Goal: Obtain resource: Download file/media

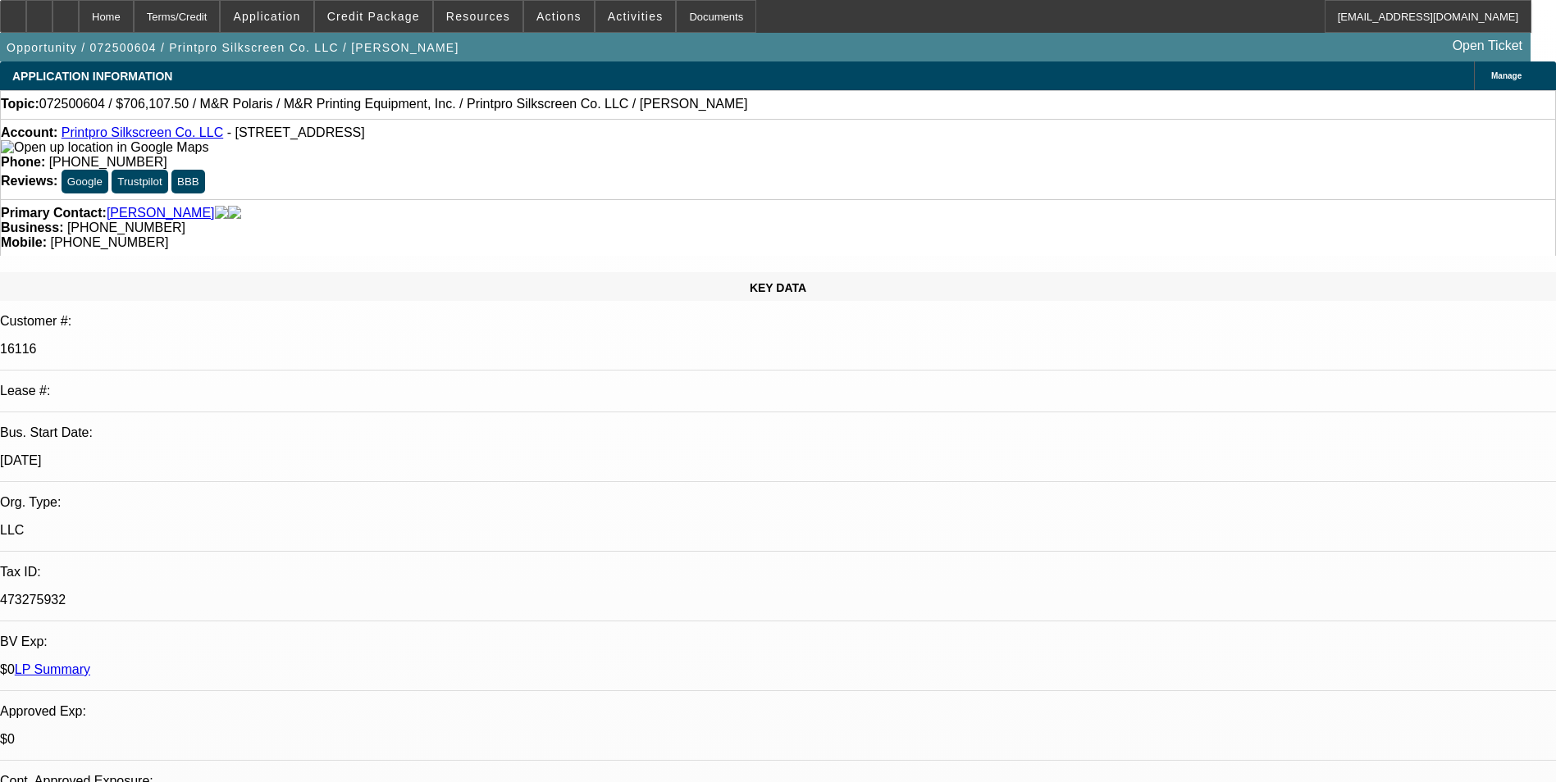
select select "0"
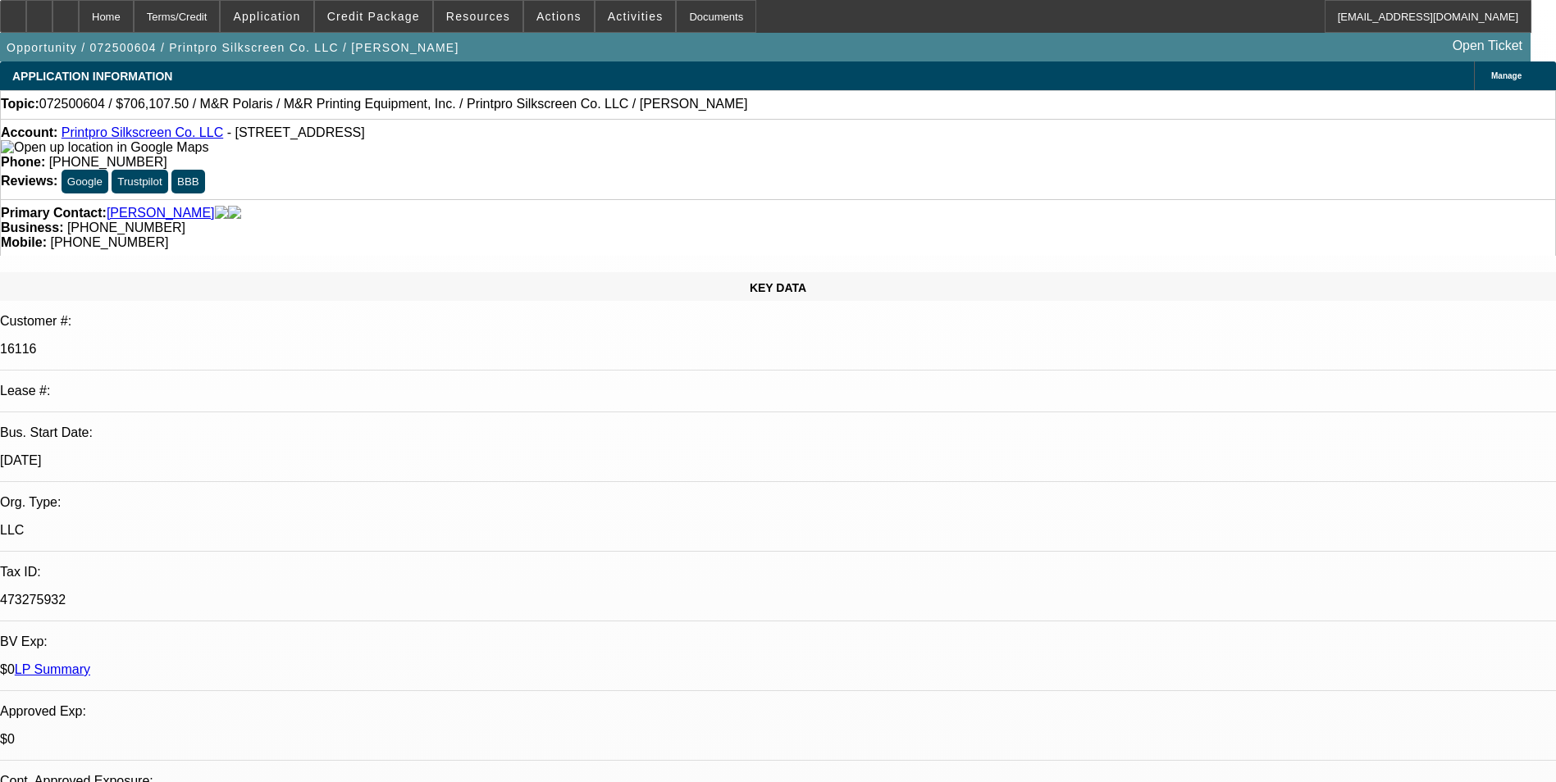
select select "0"
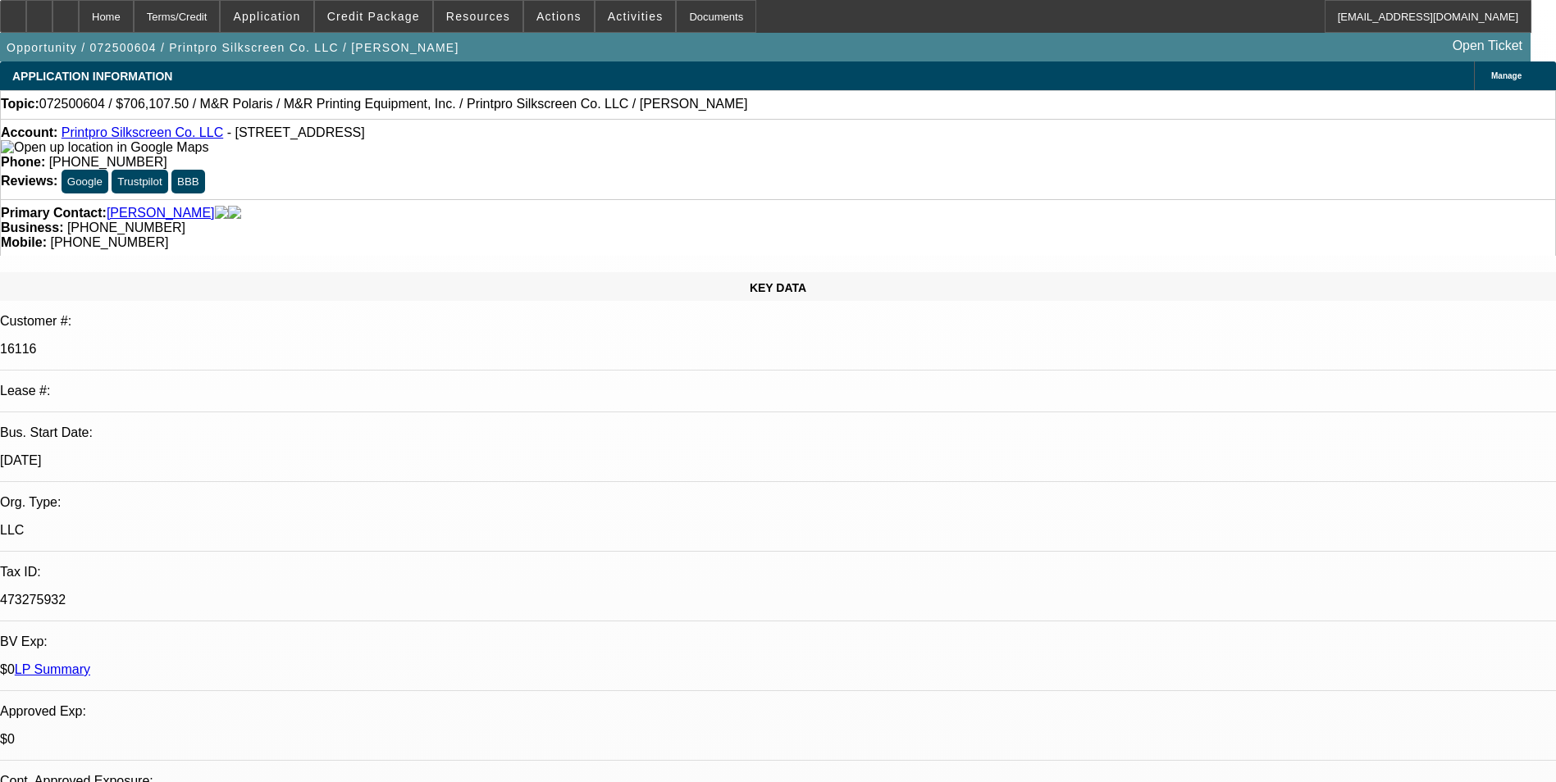
select select "0"
select select "1"
select select "6"
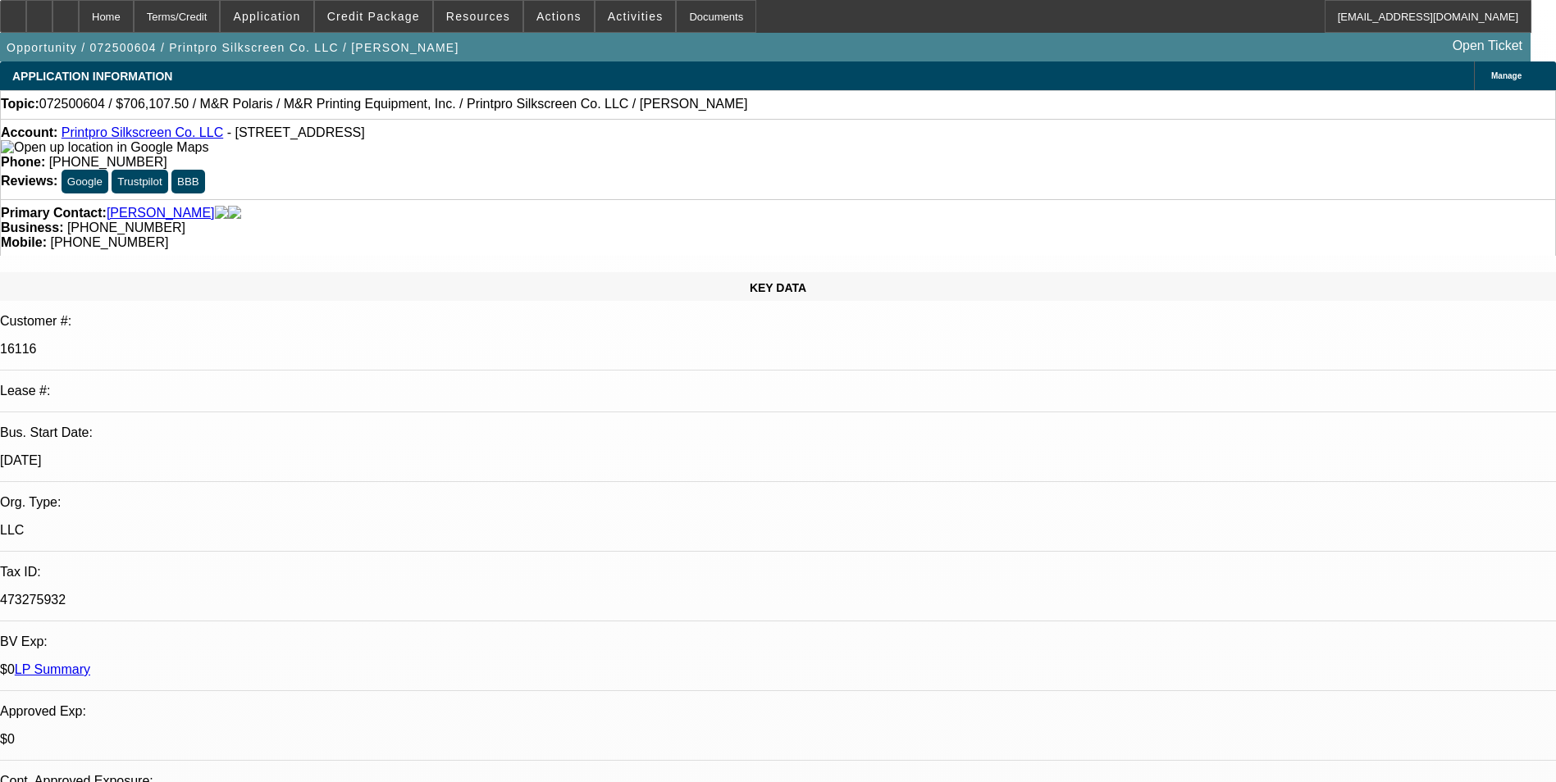
select select "1"
select select "6"
select select "1"
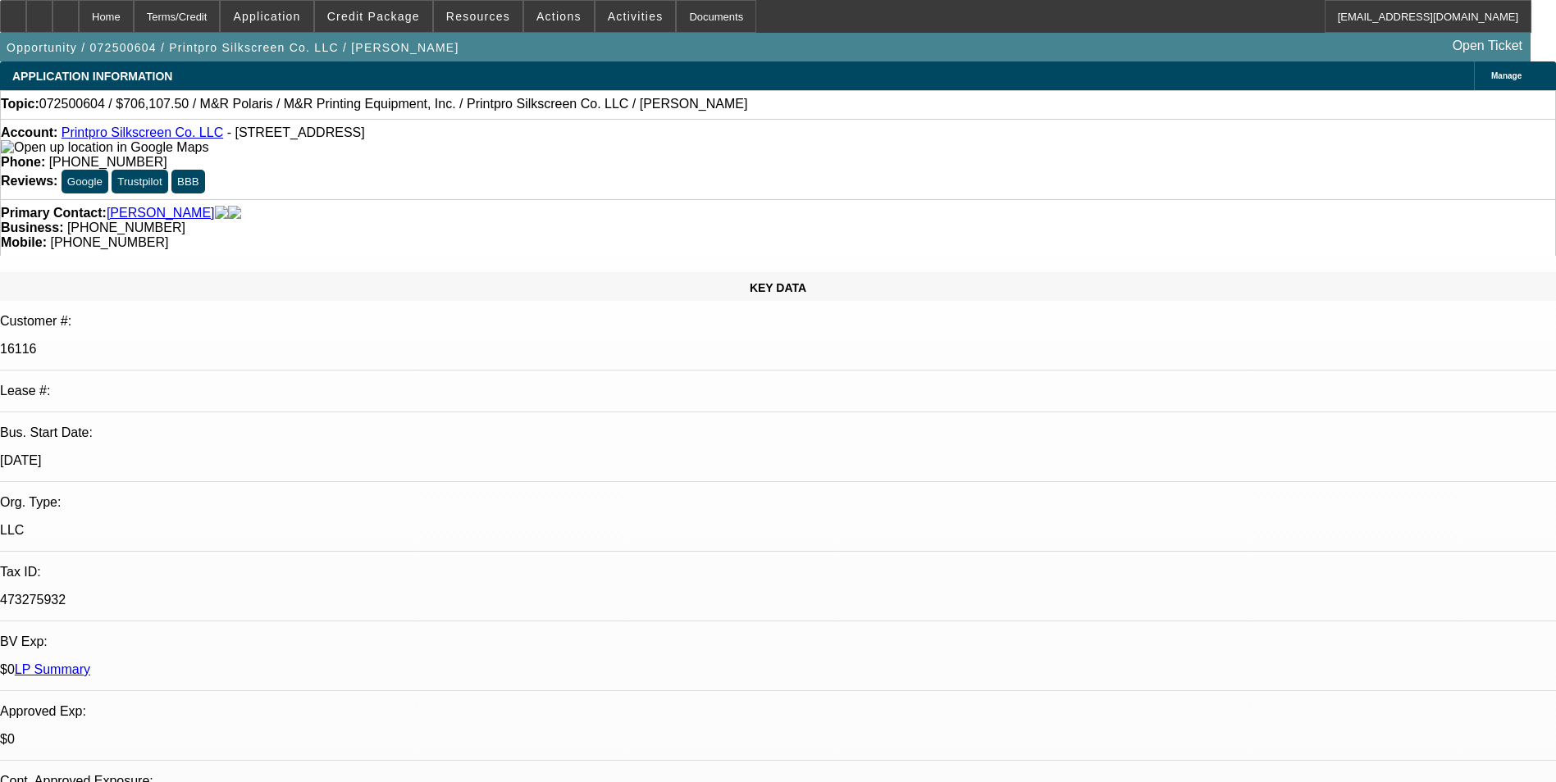
select select "6"
select select "1"
select select "6"
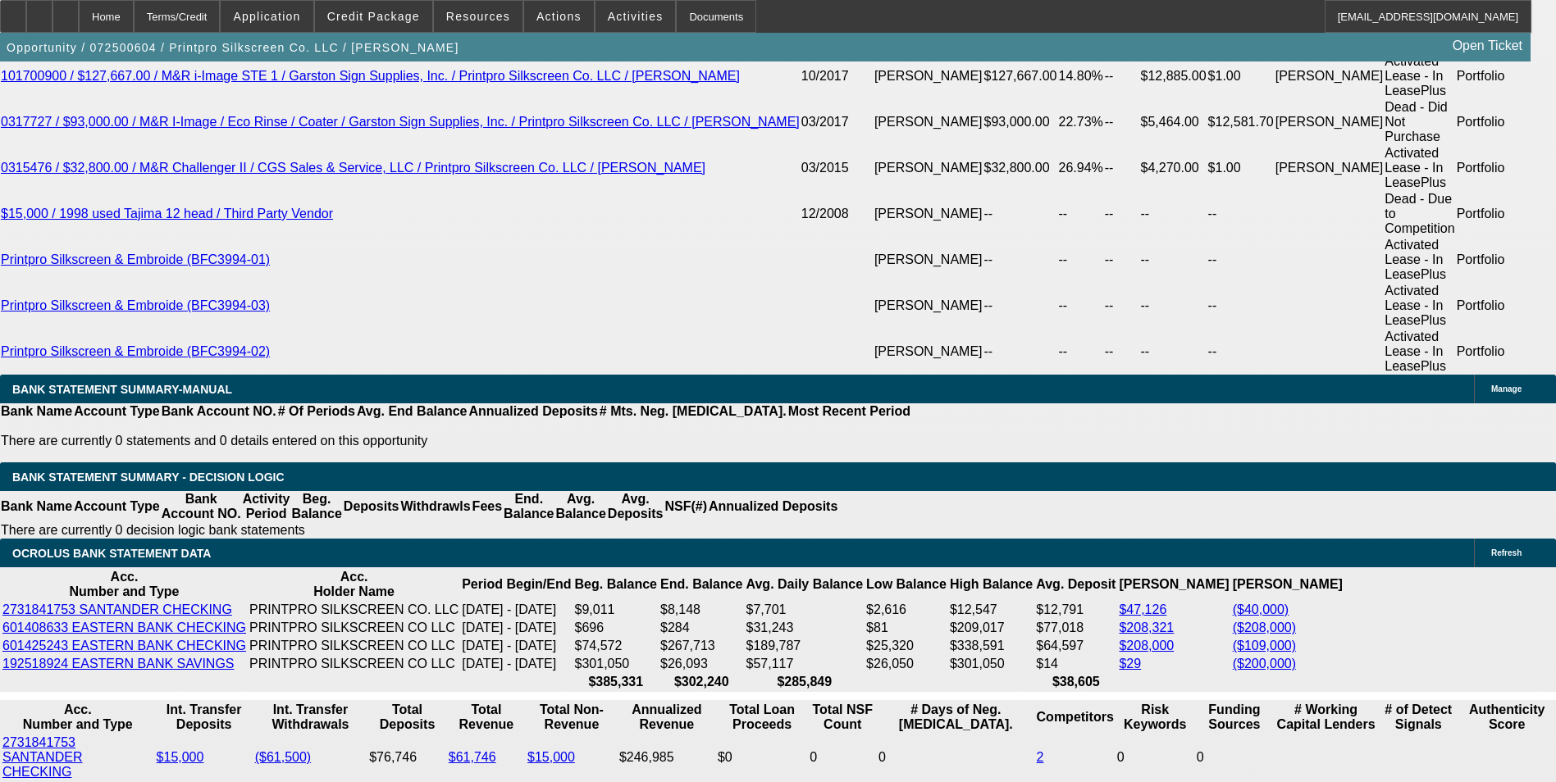
scroll to position [3198, 0]
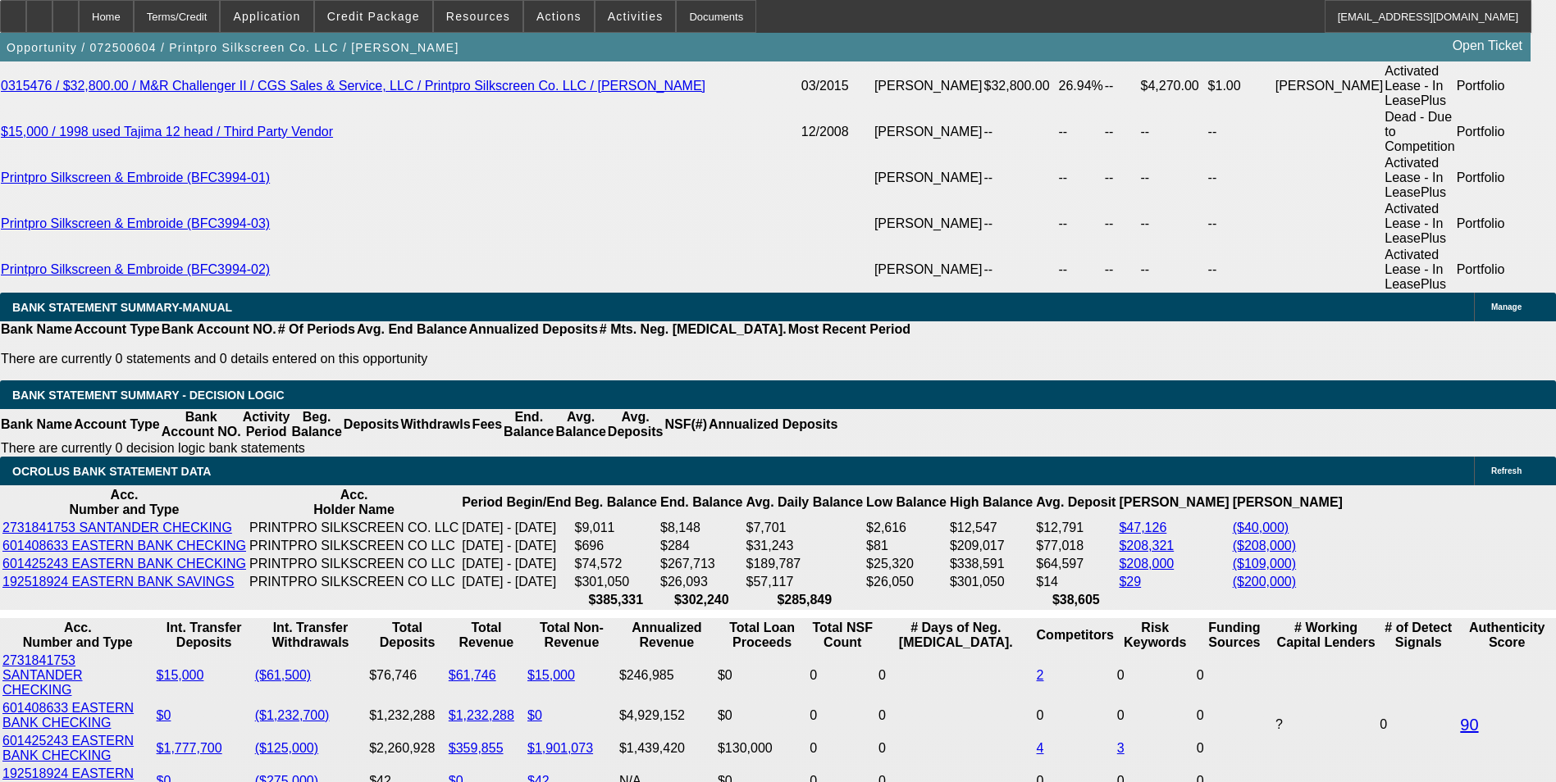
drag, startPoint x: 353, startPoint y: 440, endPoint x: 410, endPoint y: 446, distance: 57.0
type input "UNKNOWN"
type input "11"
type input "$15,352.49"
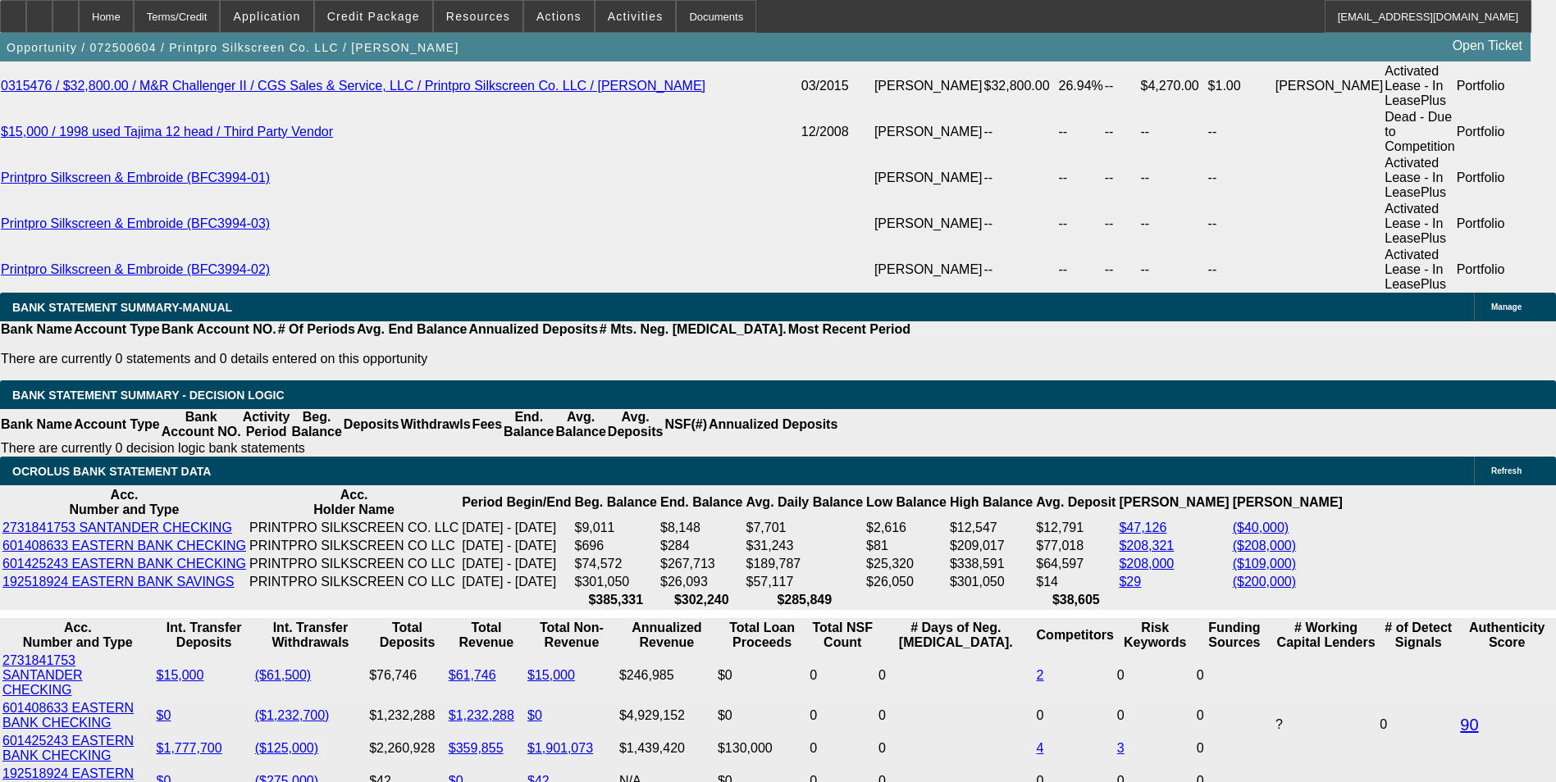
type input "11.5"
type input "$15,529.15"
type input "11.5"
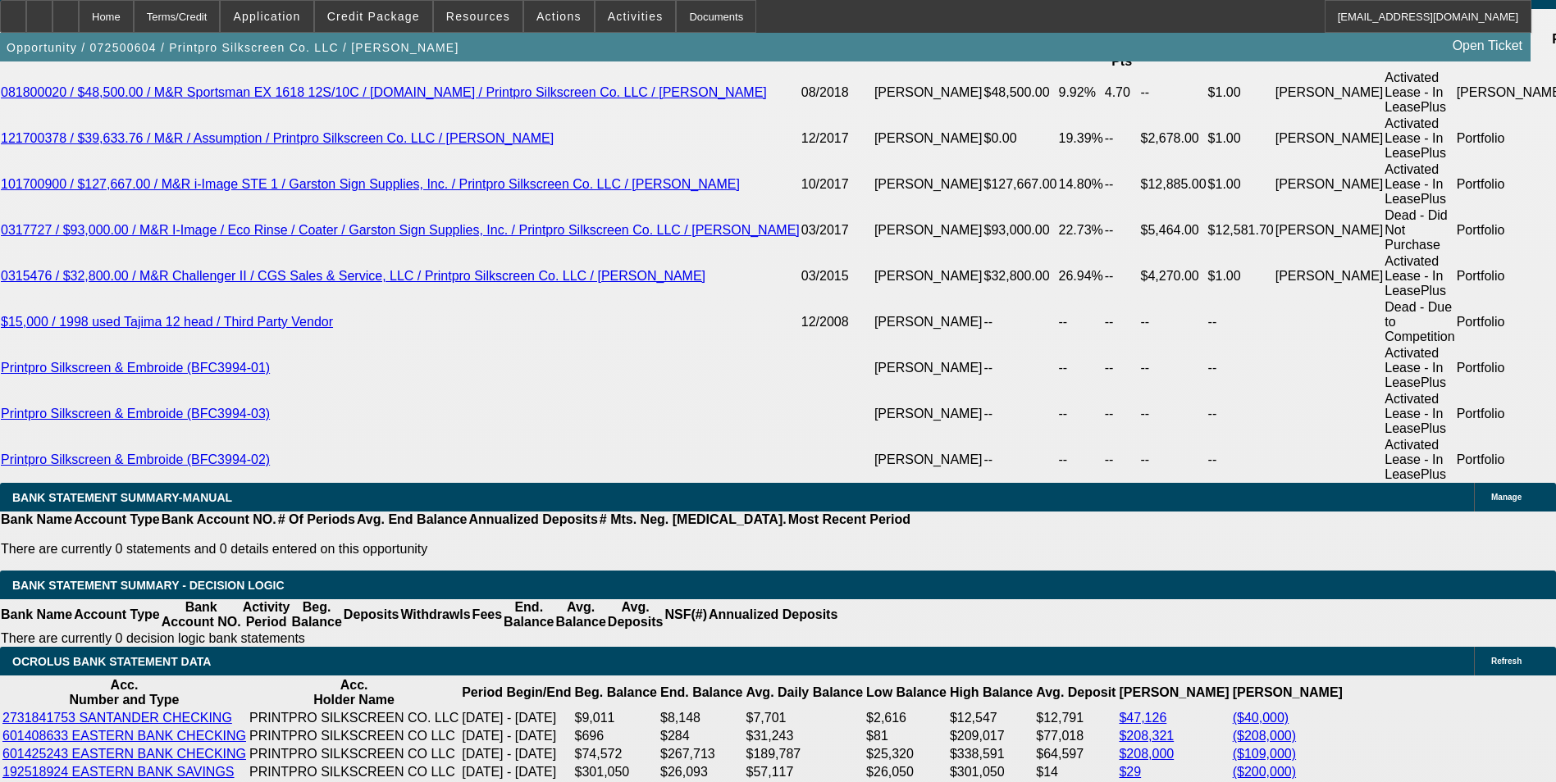
scroll to position [2870, 0]
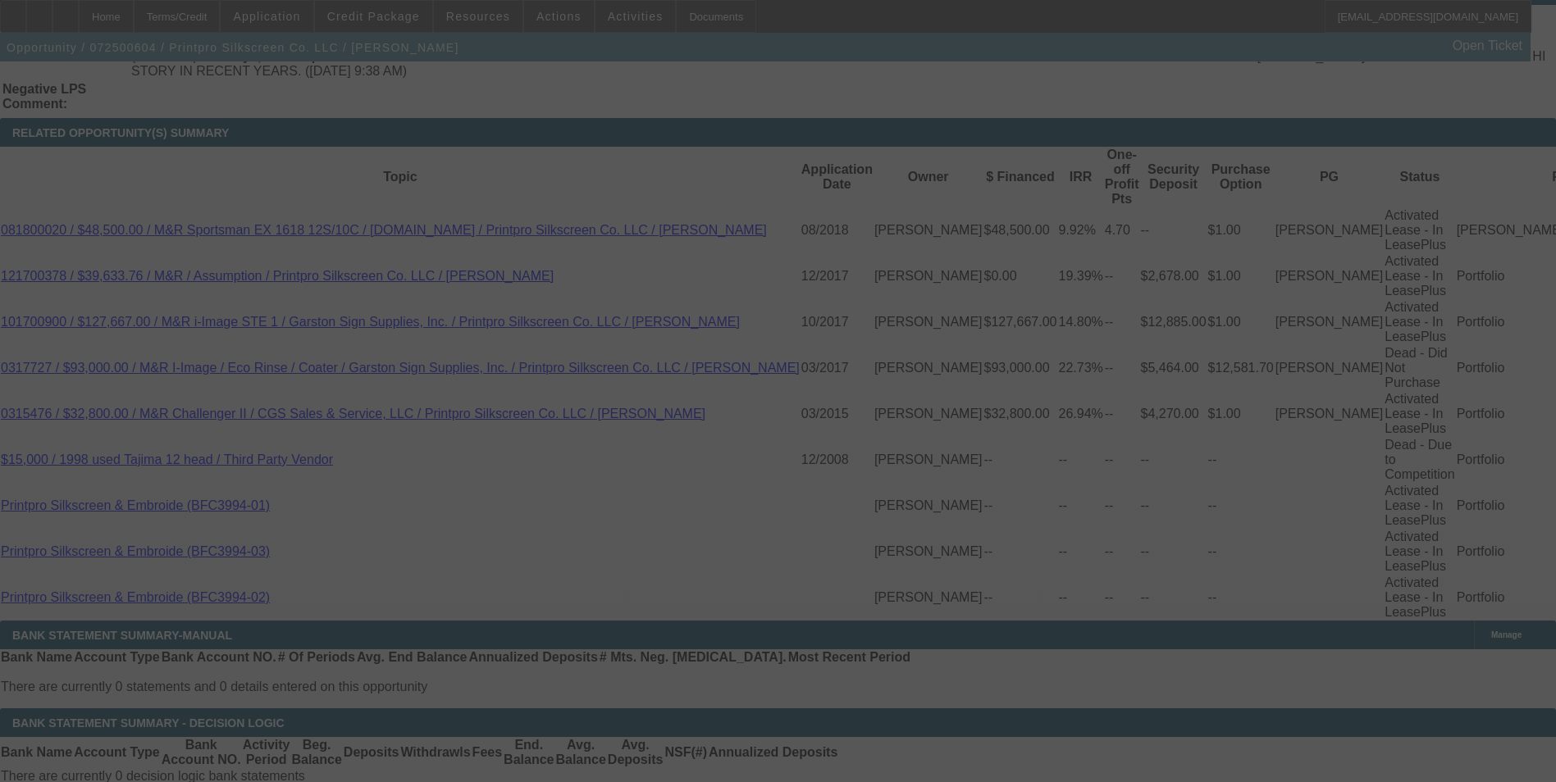
select select "0"
select select "6"
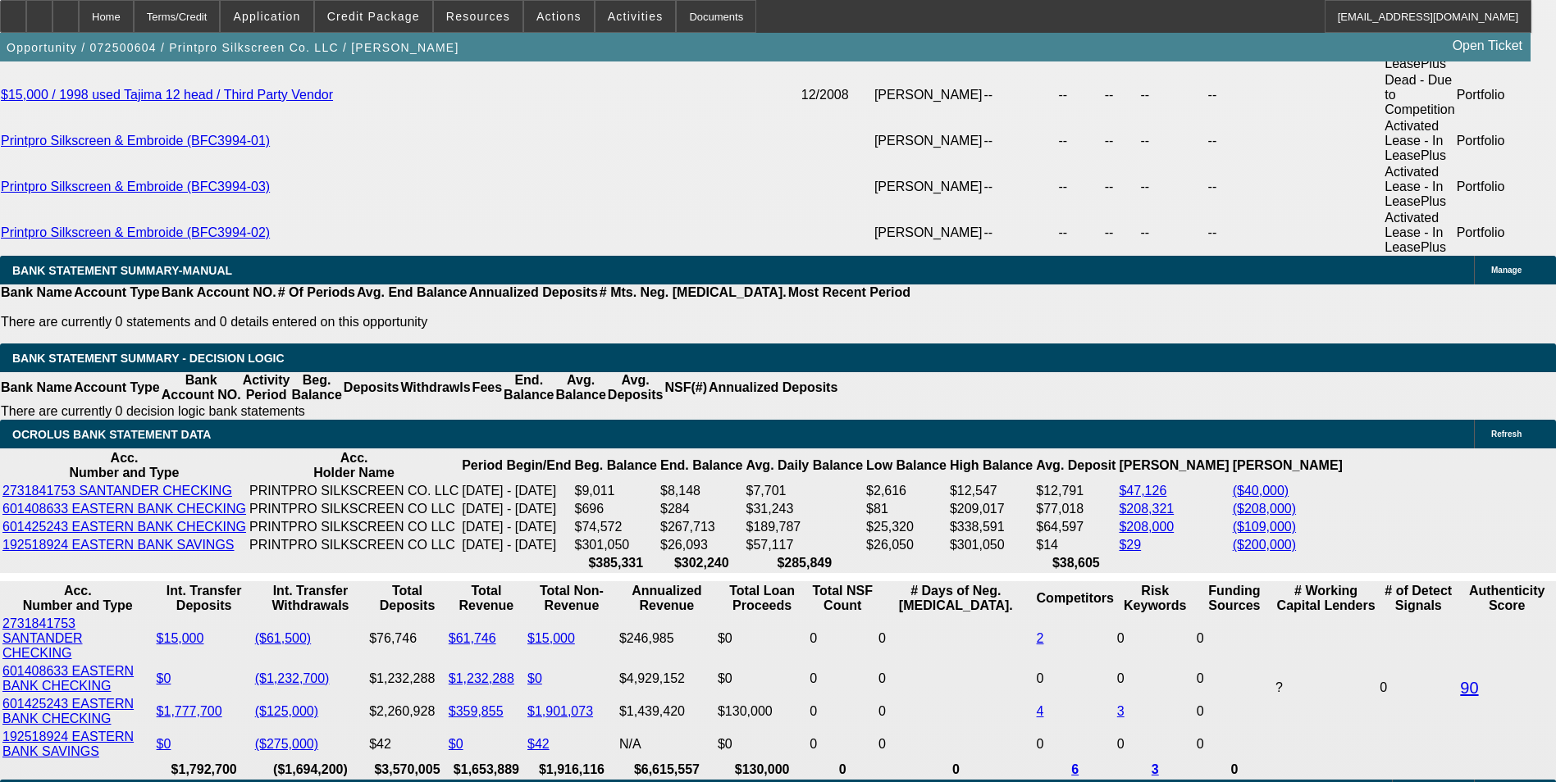
scroll to position [3280, 0]
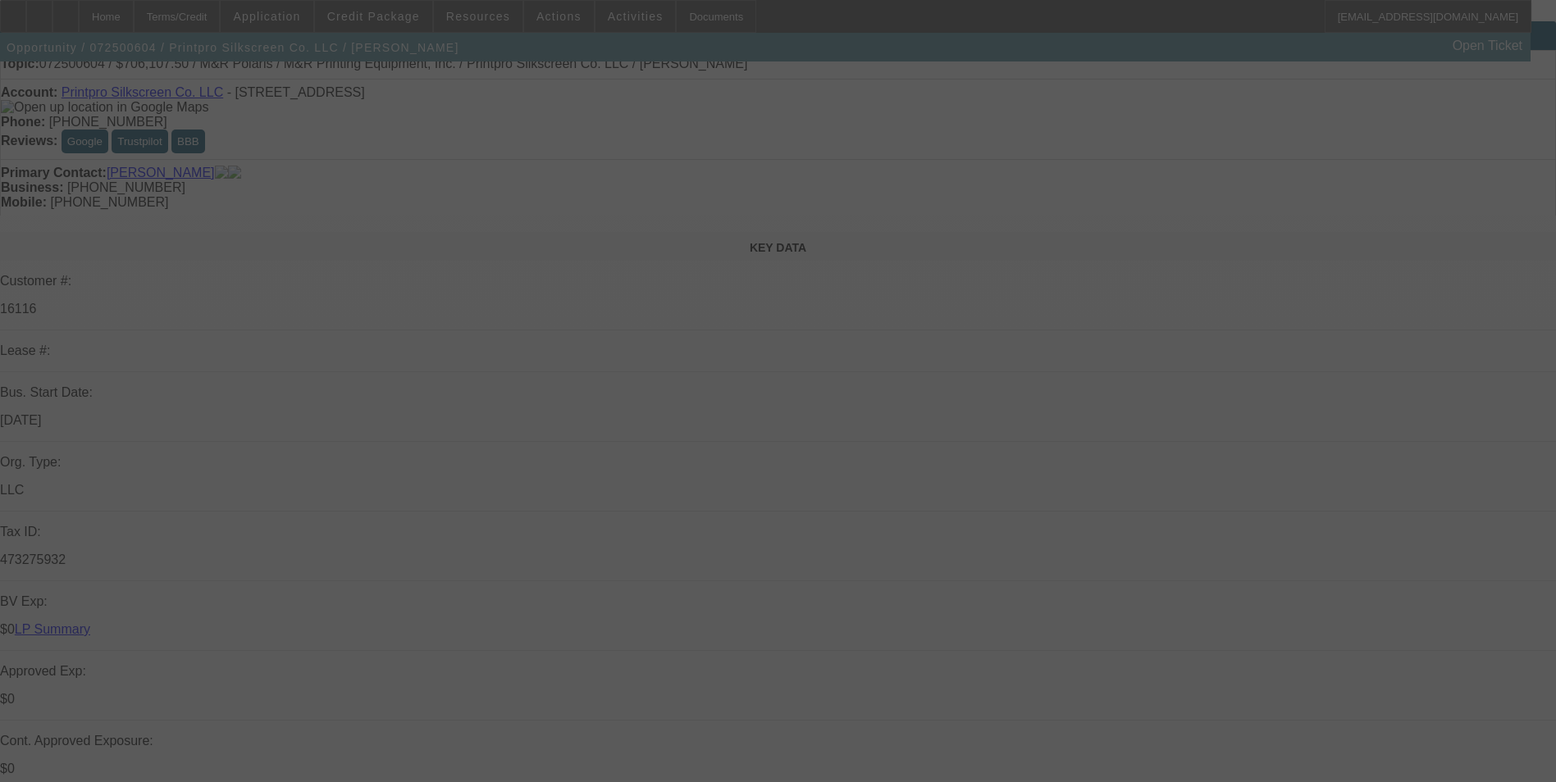
scroll to position [410, 0]
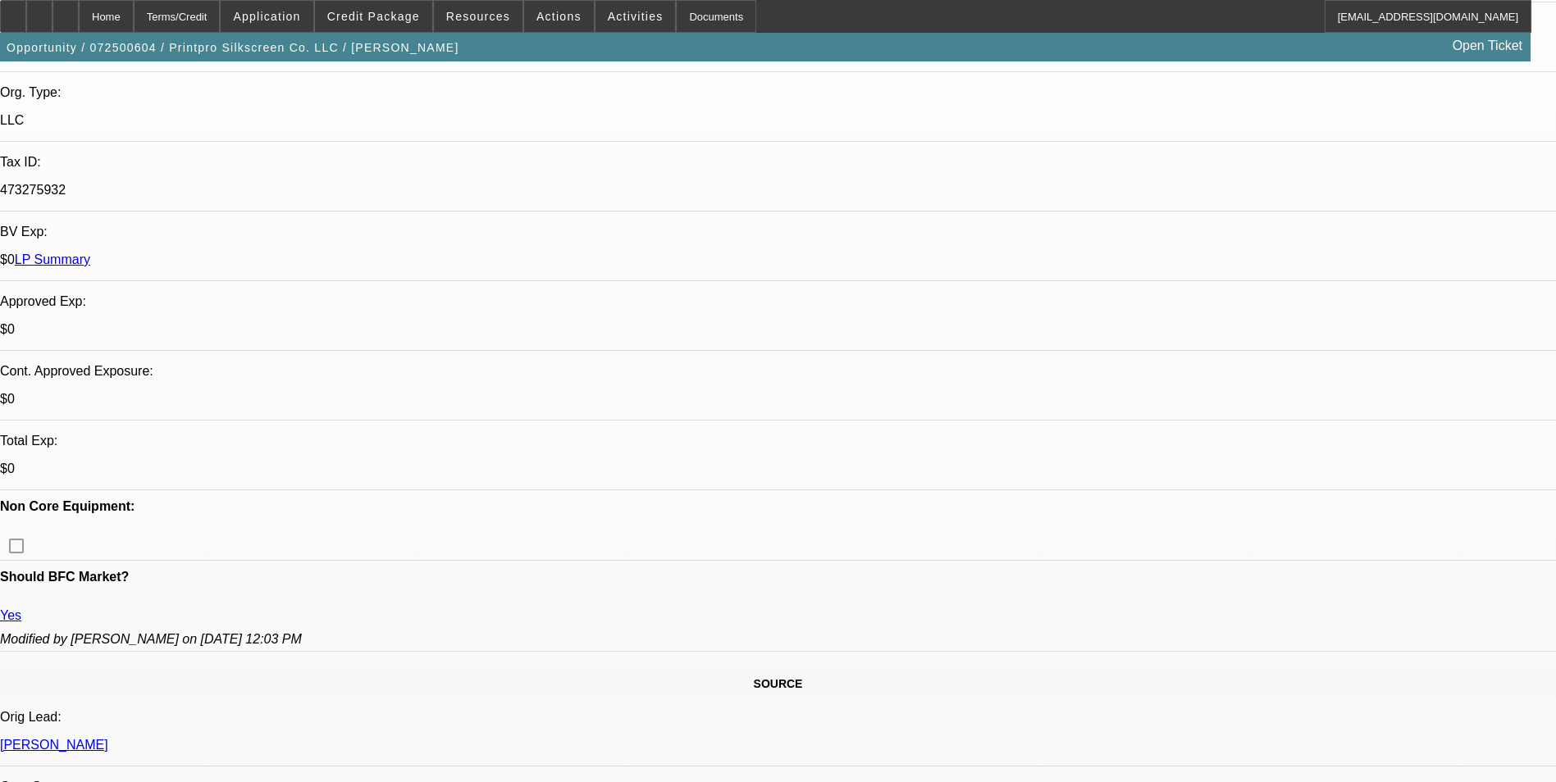
select select "0"
select select "6"
select select "0"
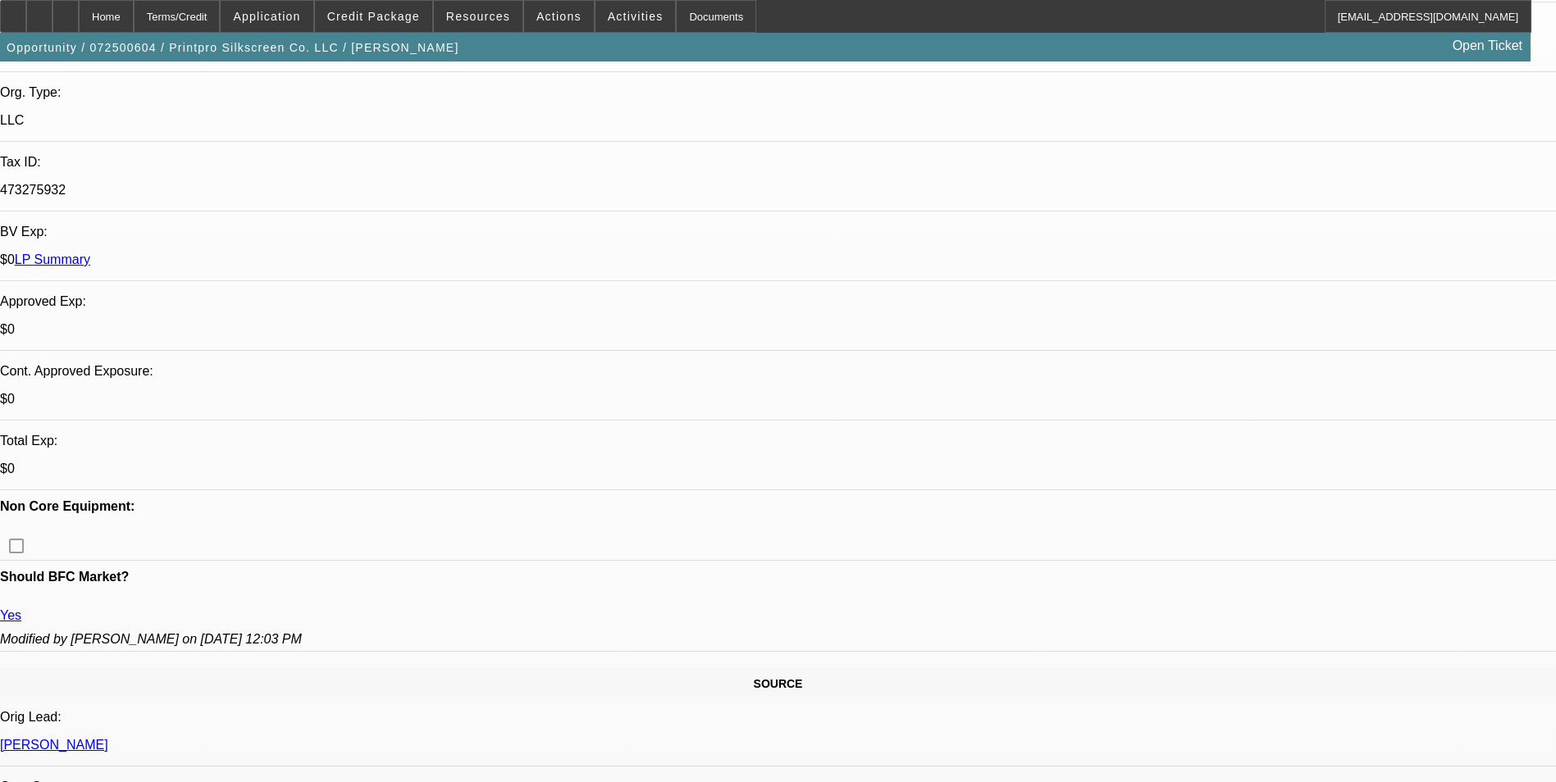
select select "0"
select select "6"
select select "0"
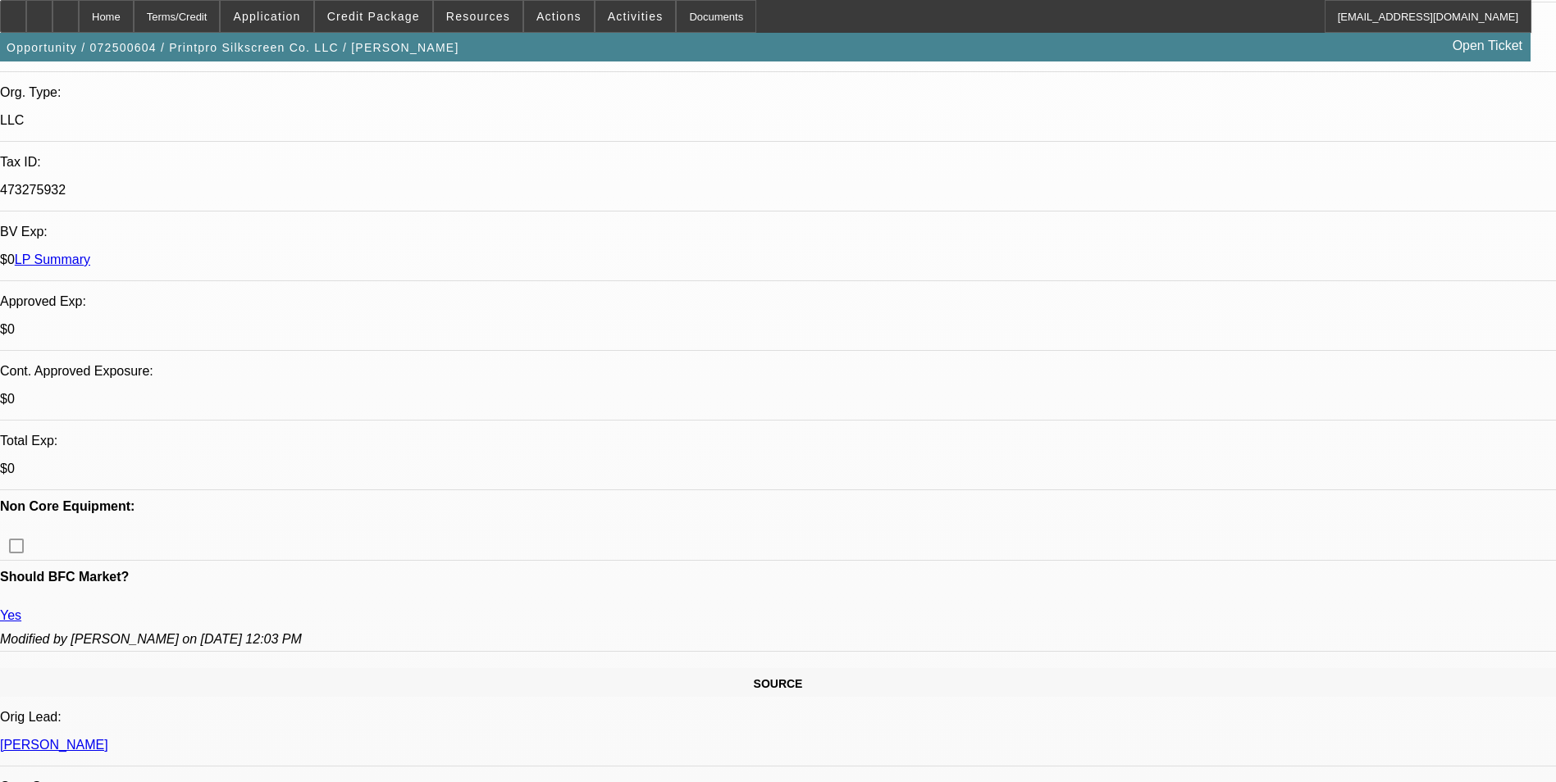
select select "0"
select select "6"
select select "0"
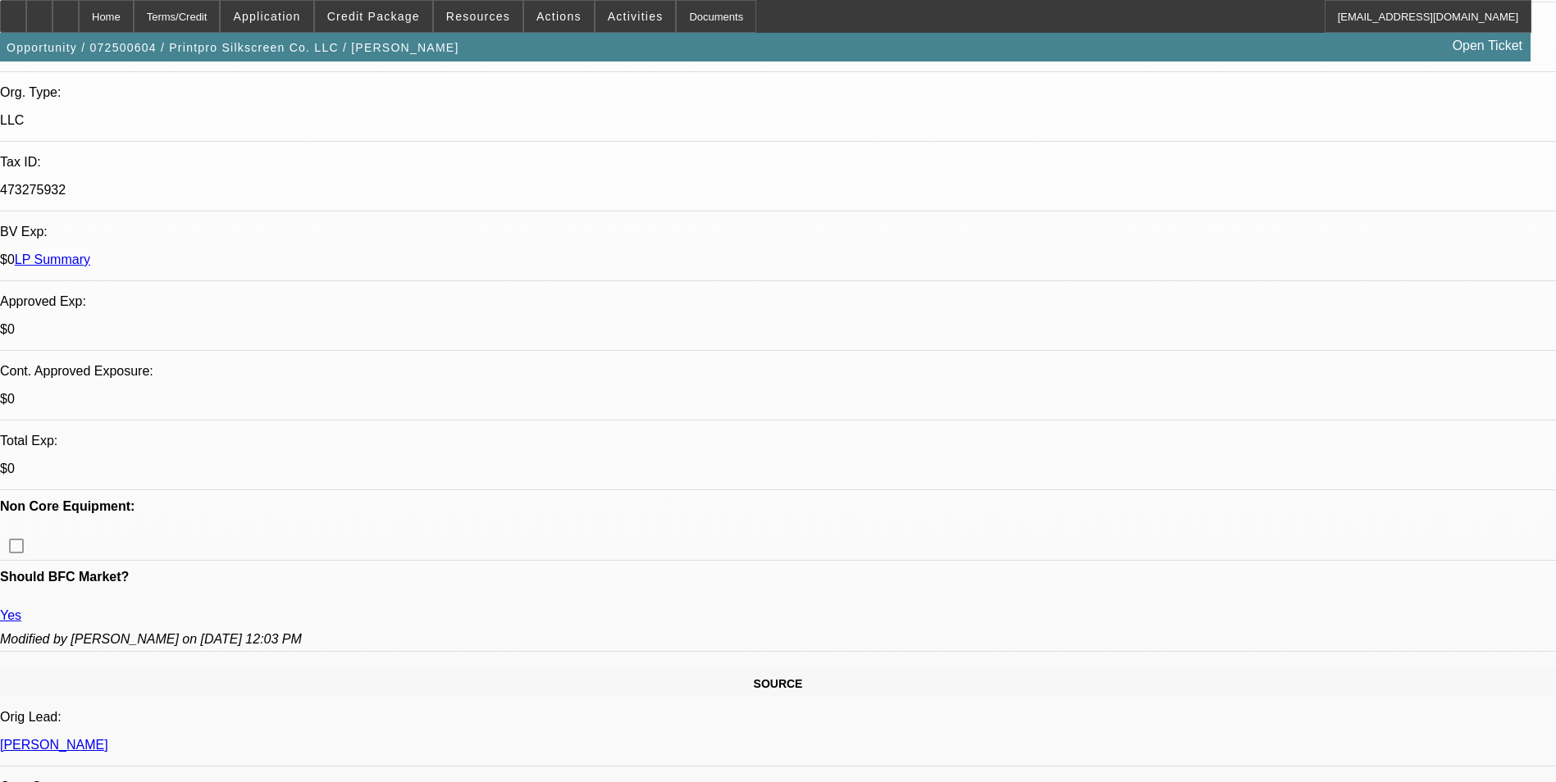
select select "6"
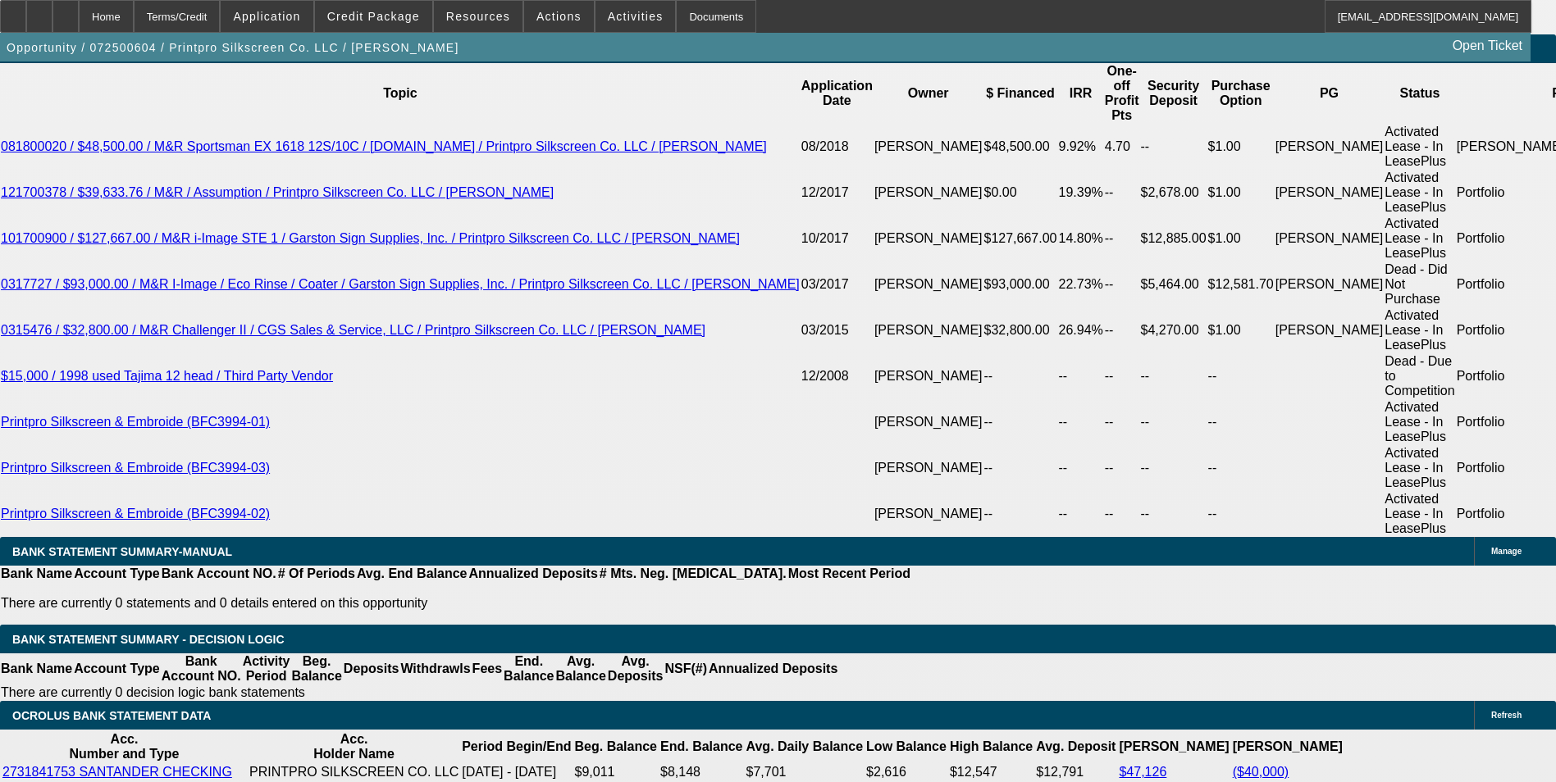
scroll to position [3034, 0]
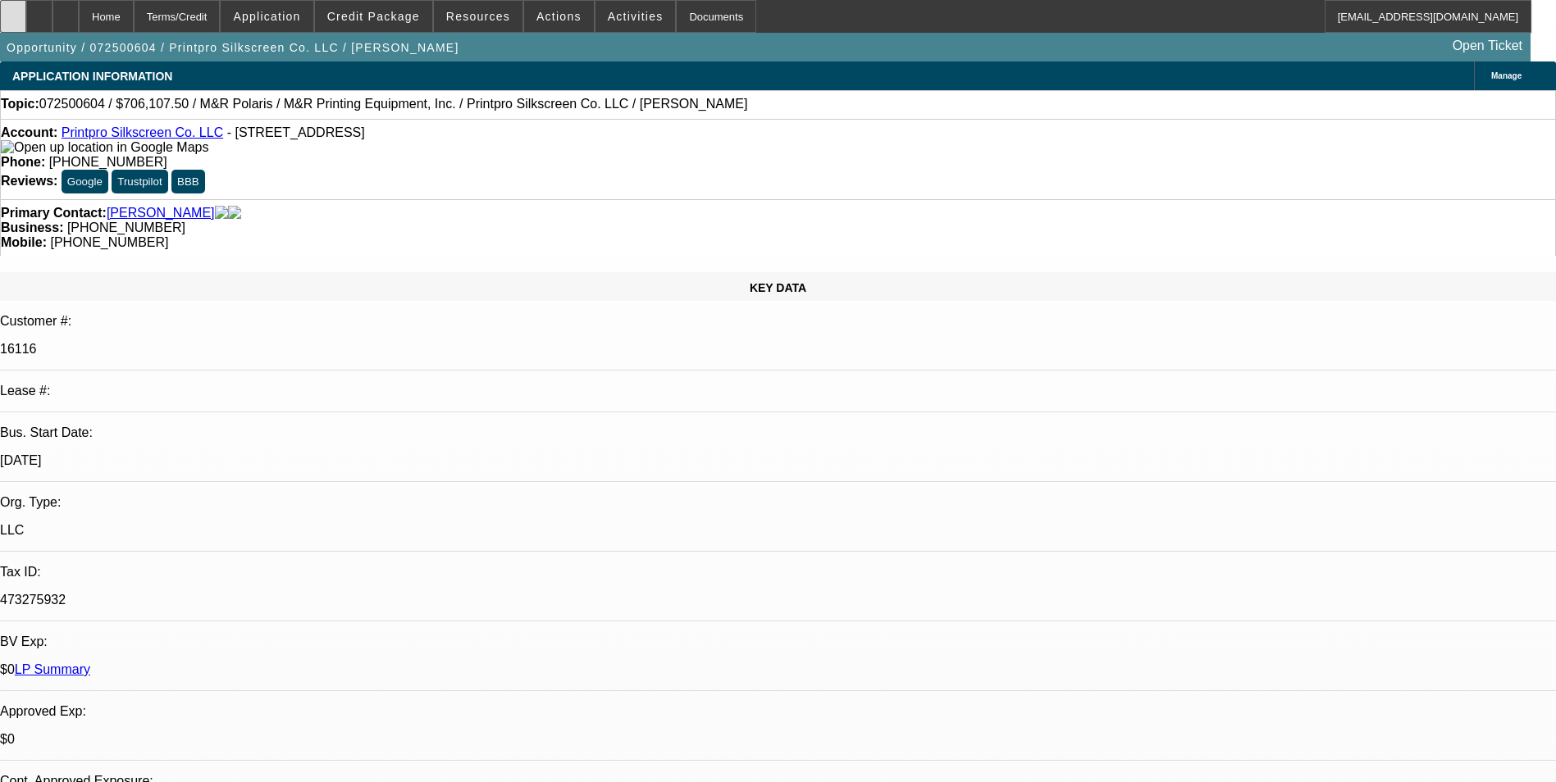
select select "0"
select select "6"
select select "0"
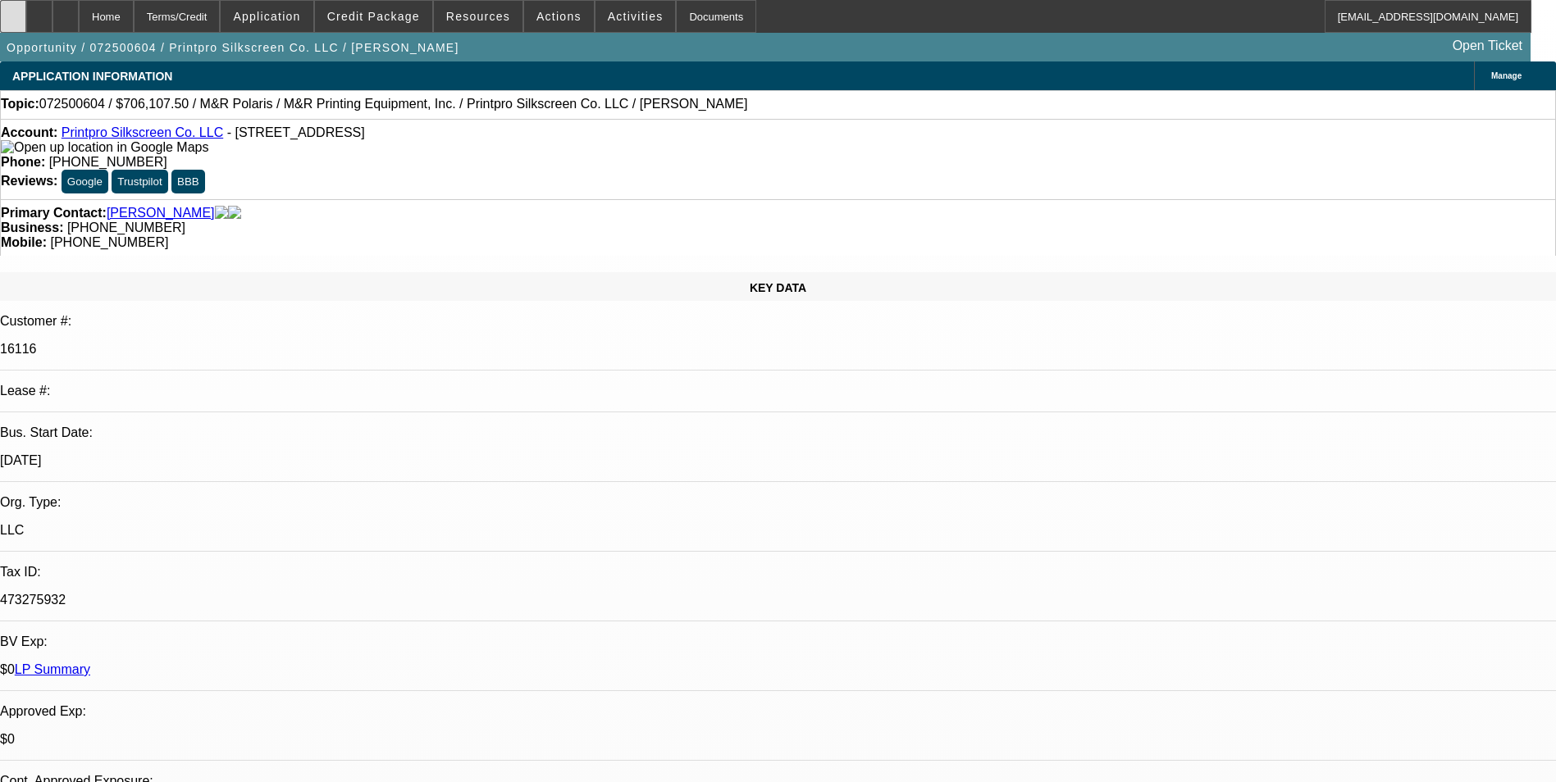
select select "0"
select select "6"
select select "0"
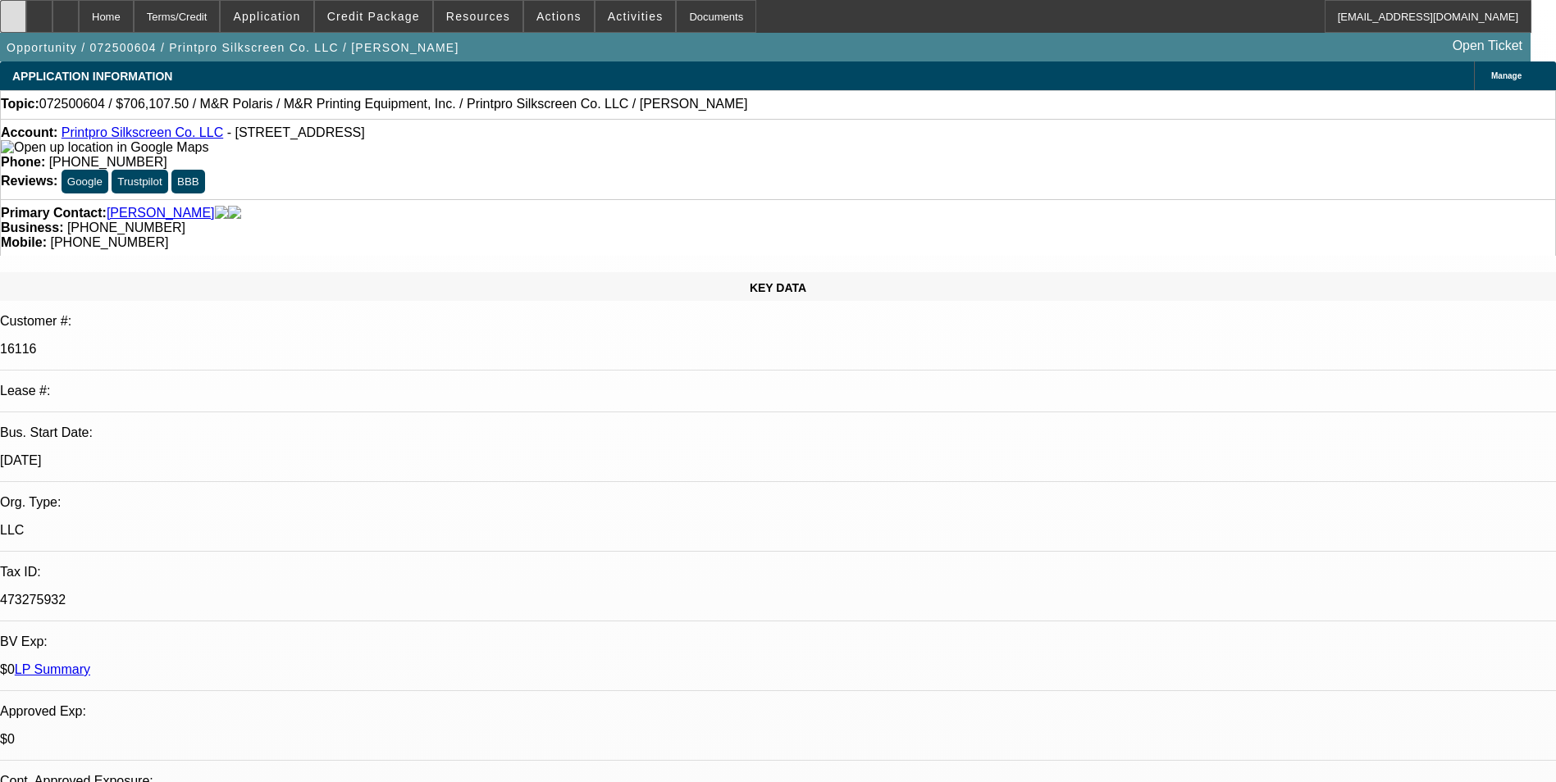
select select "0"
select select "6"
select select "0"
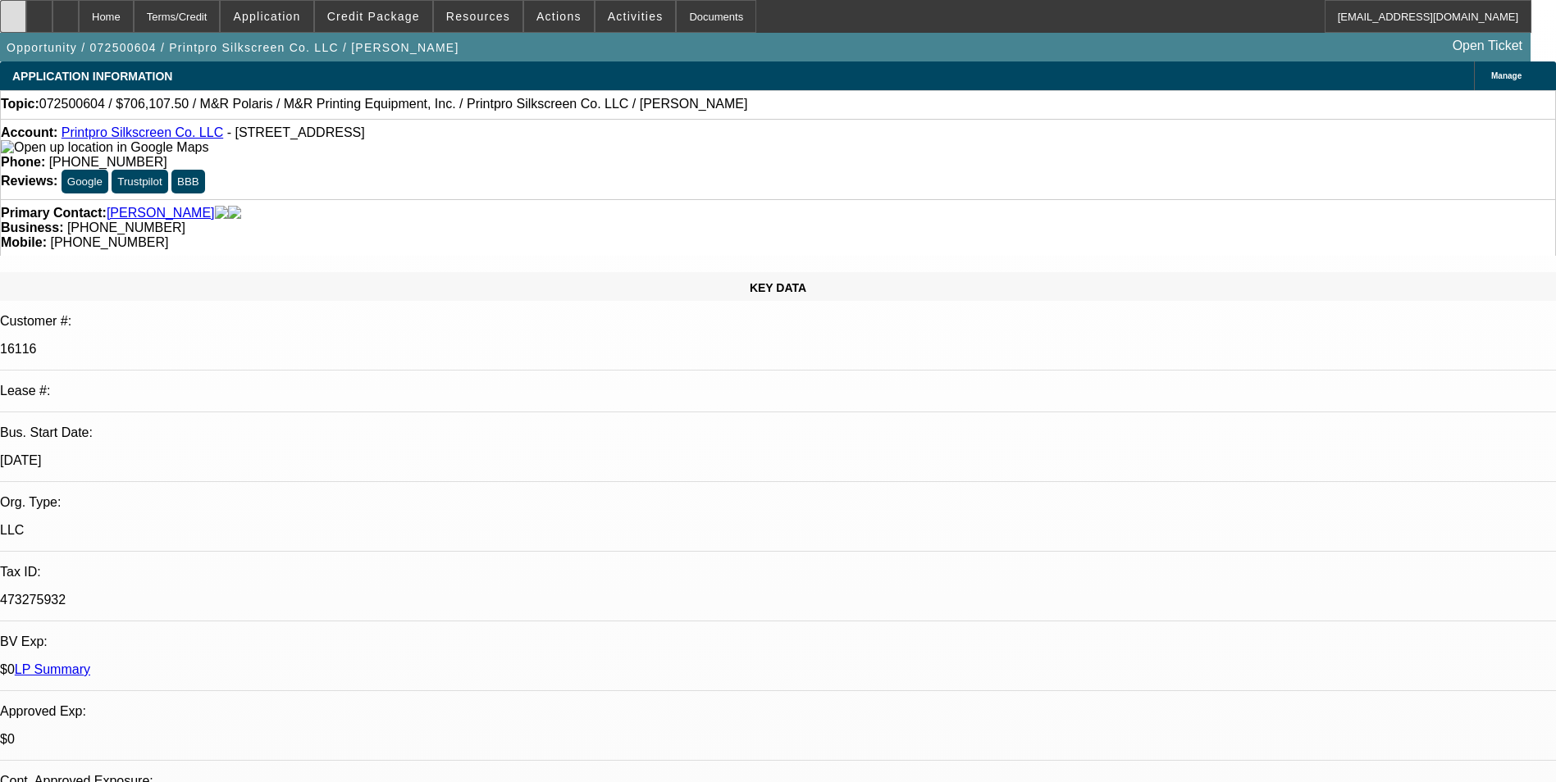
select select "6"
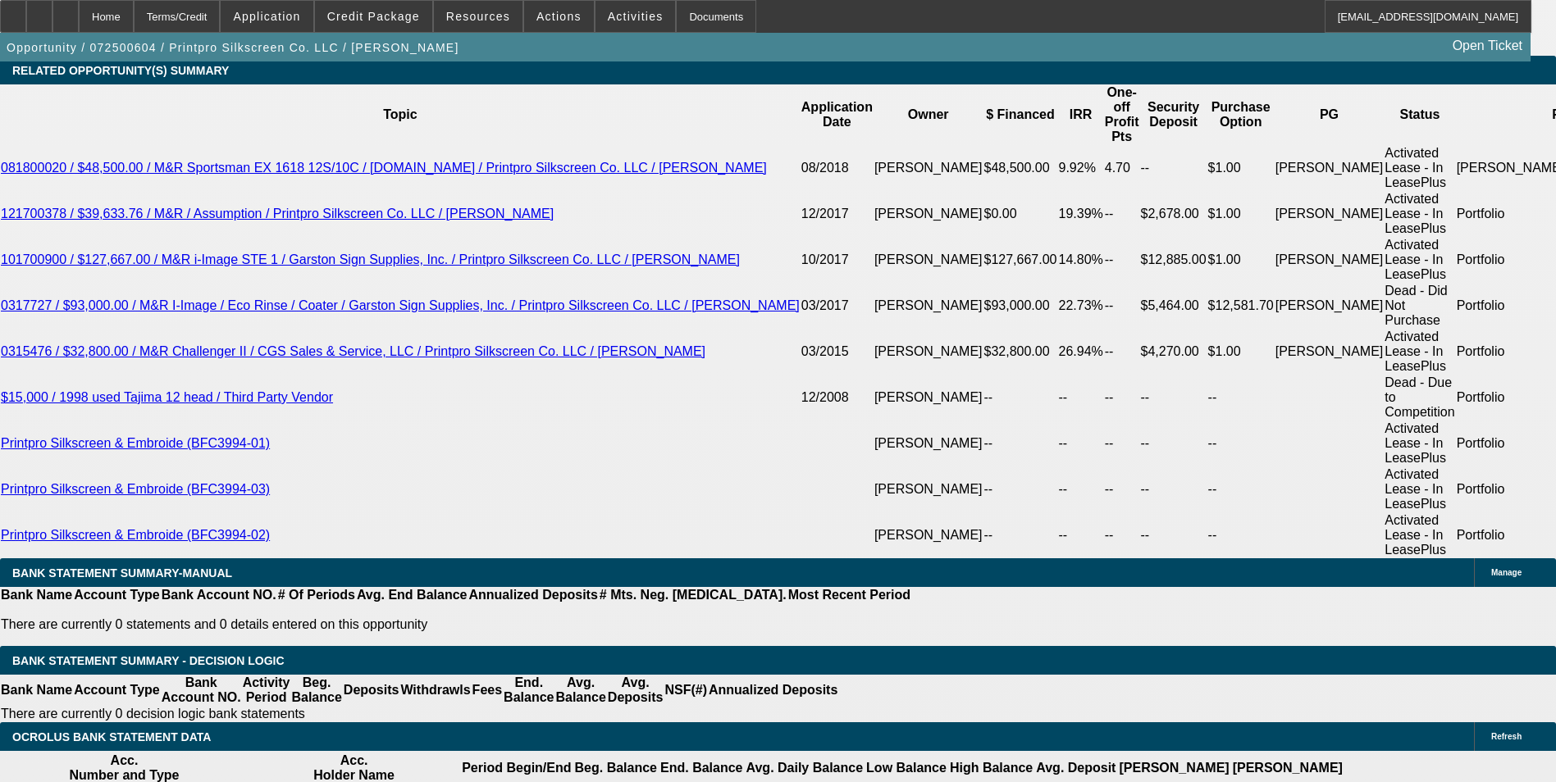
scroll to position [3198, 0]
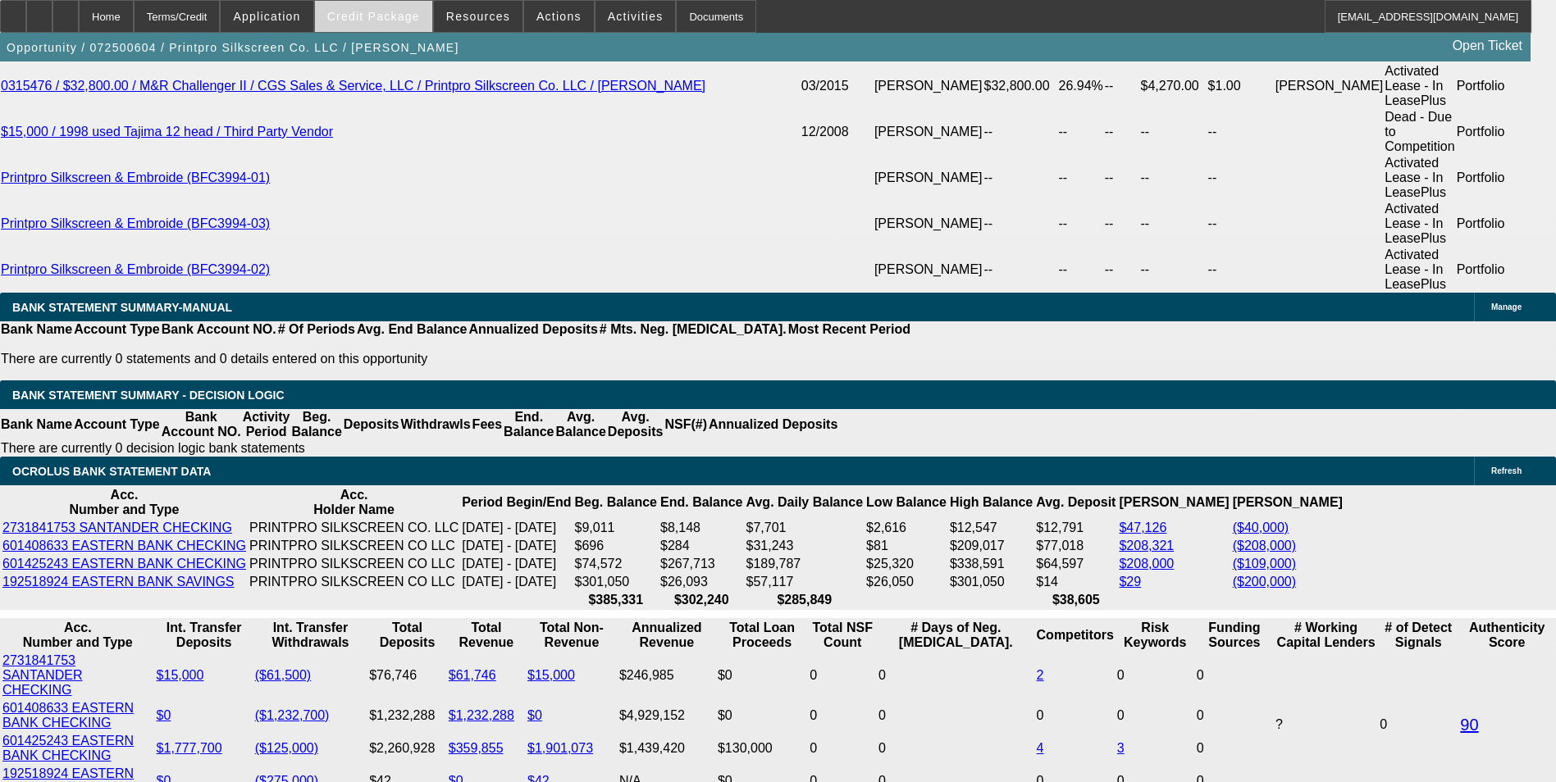
click at [358, 16] on span "Credit Package" at bounding box center [373, 16] width 93 height 13
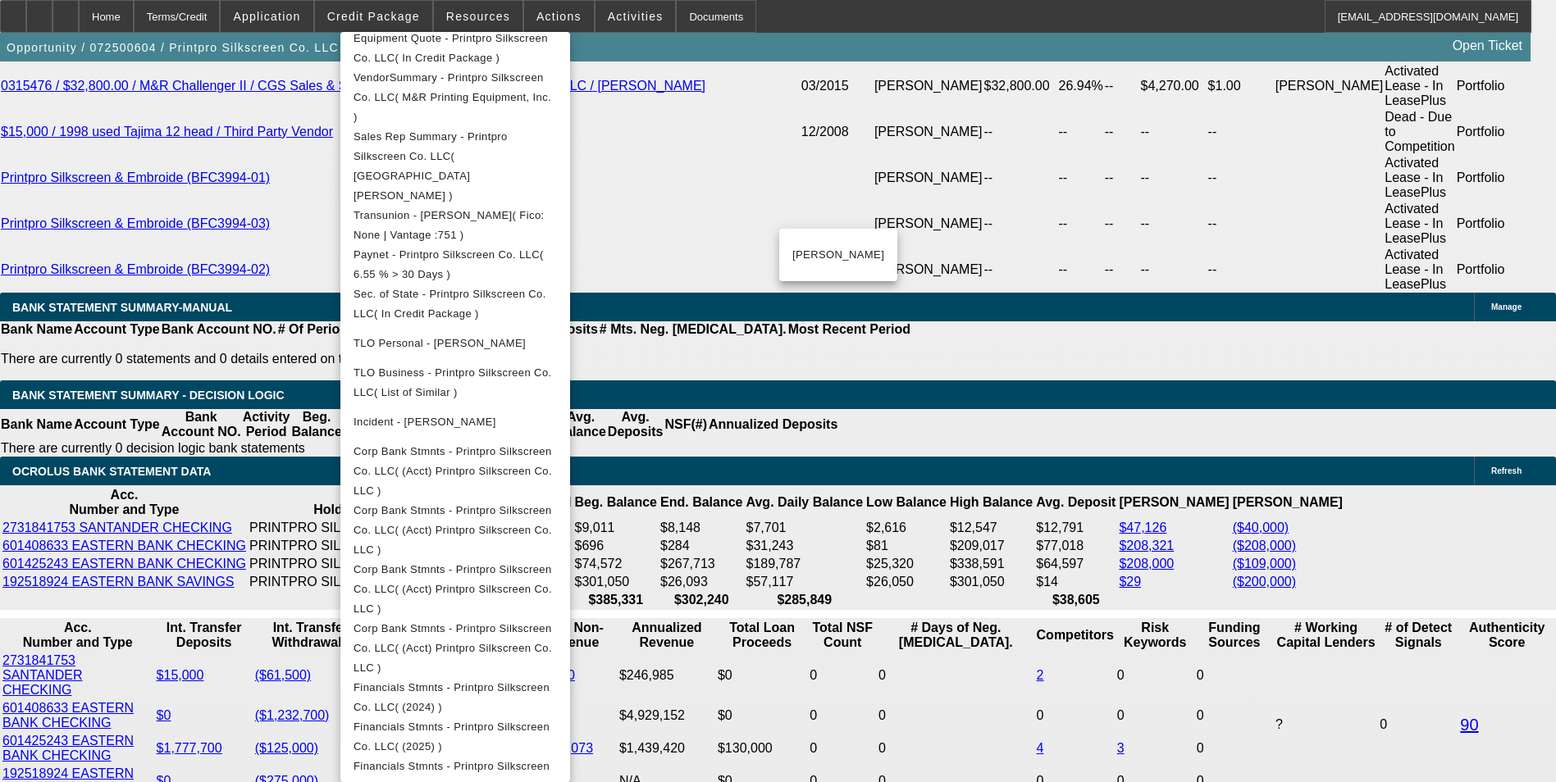
scroll to position [474, 0]
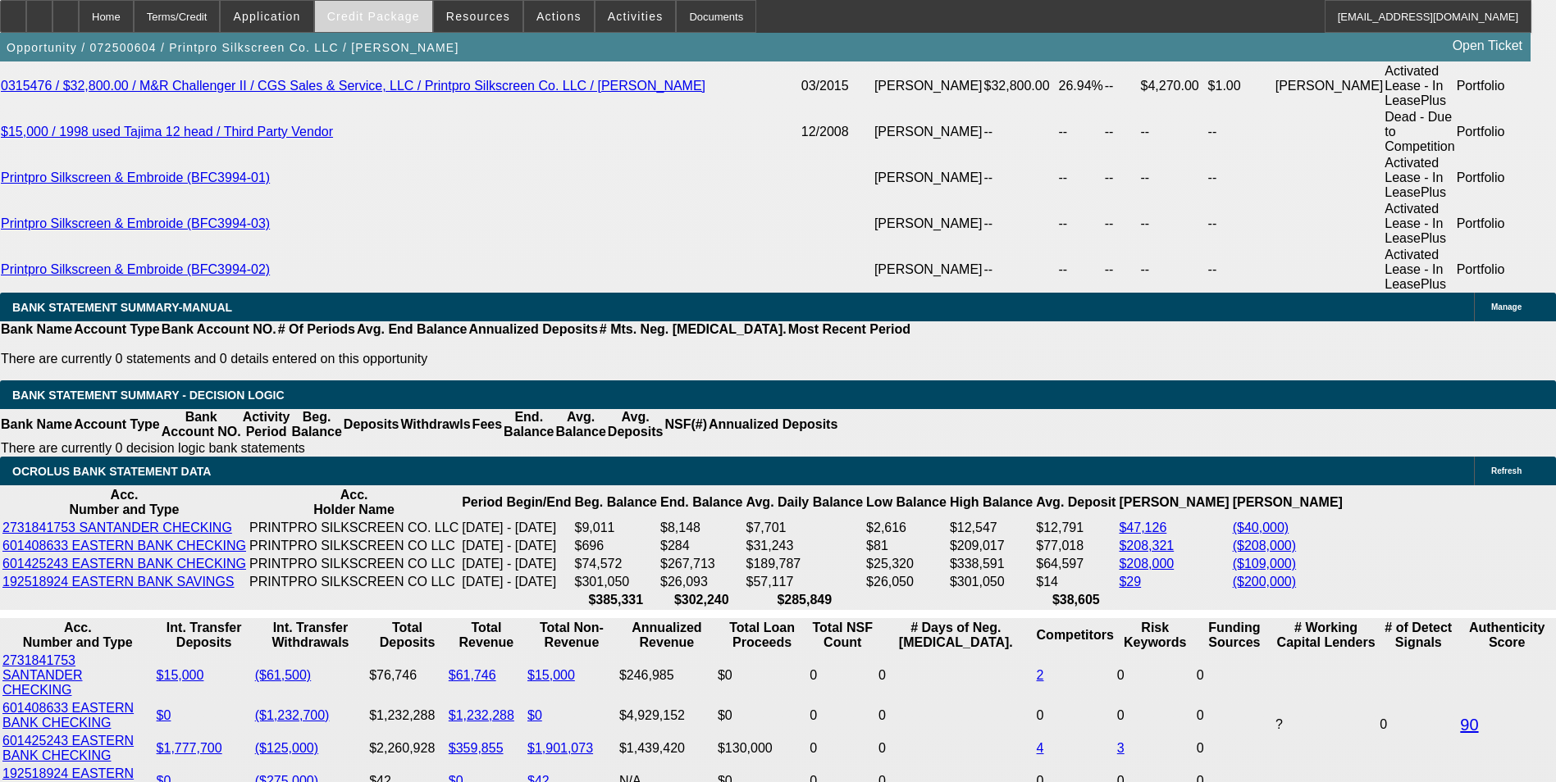
click at [410, 22] on span "Credit Package" at bounding box center [373, 16] width 93 height 13
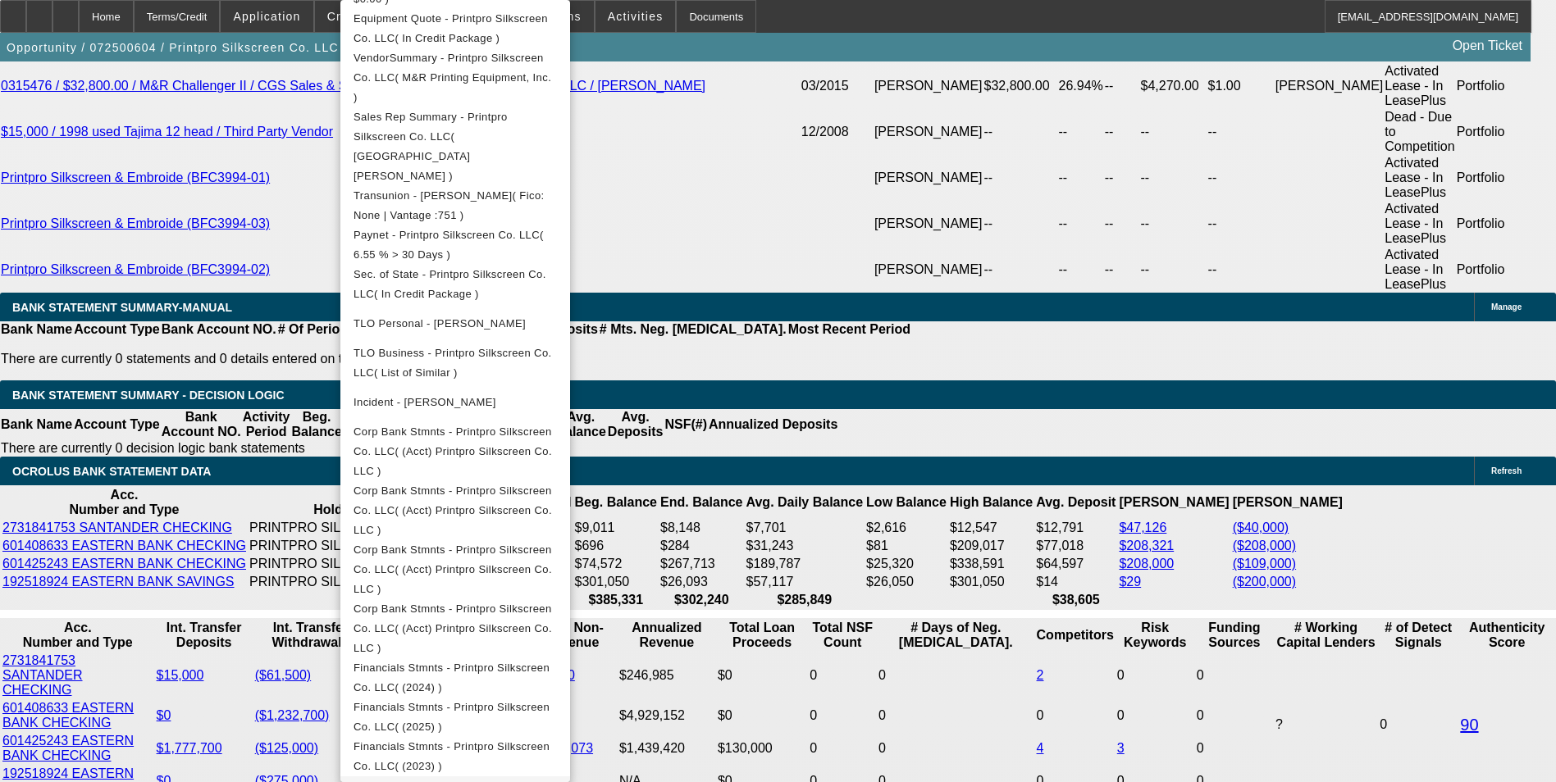
scroll to position [488, 0]
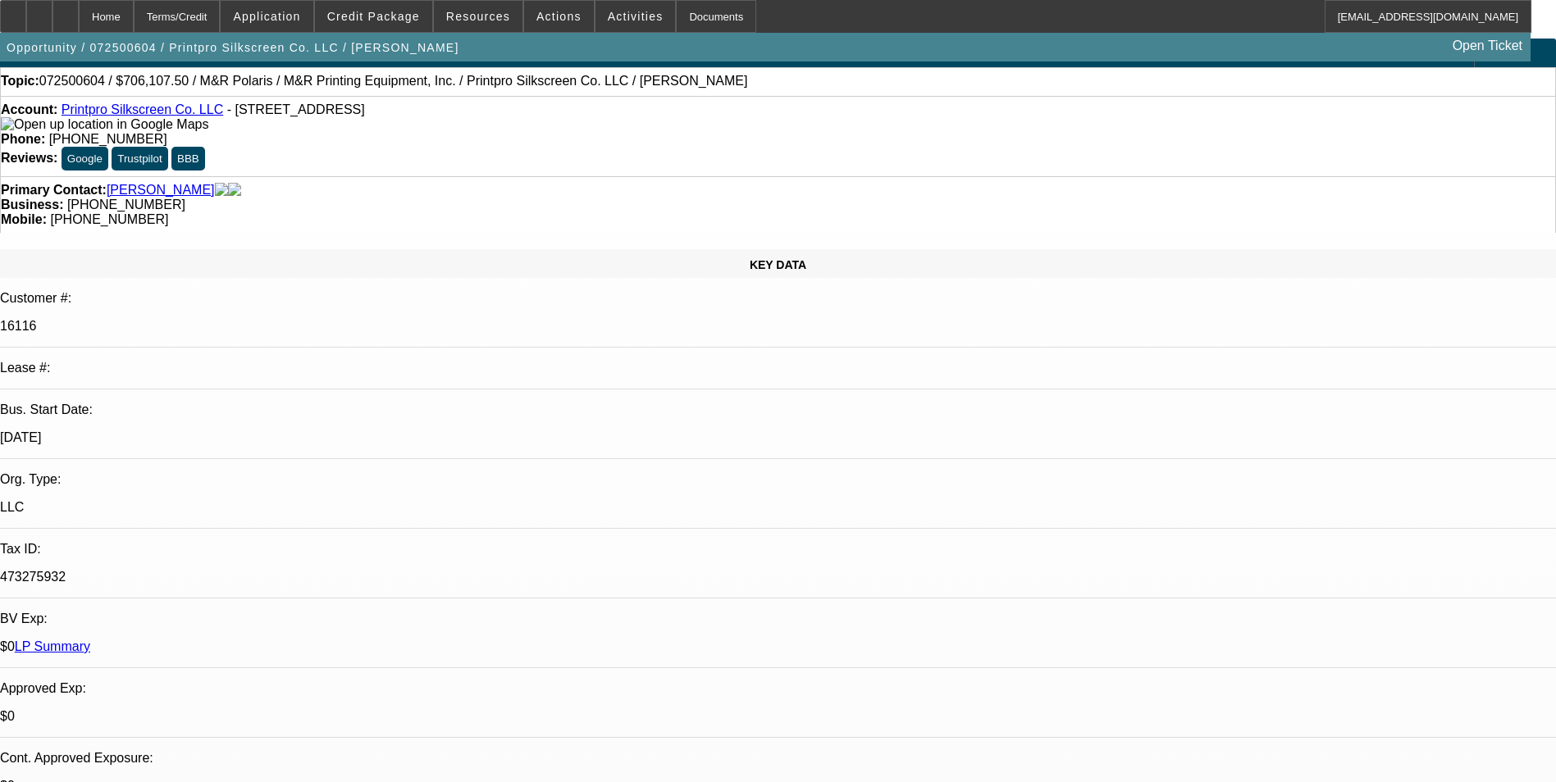
scroll to position [0, 0]
